Goal: Entertainment & Leisure: Consume media (video, audio)

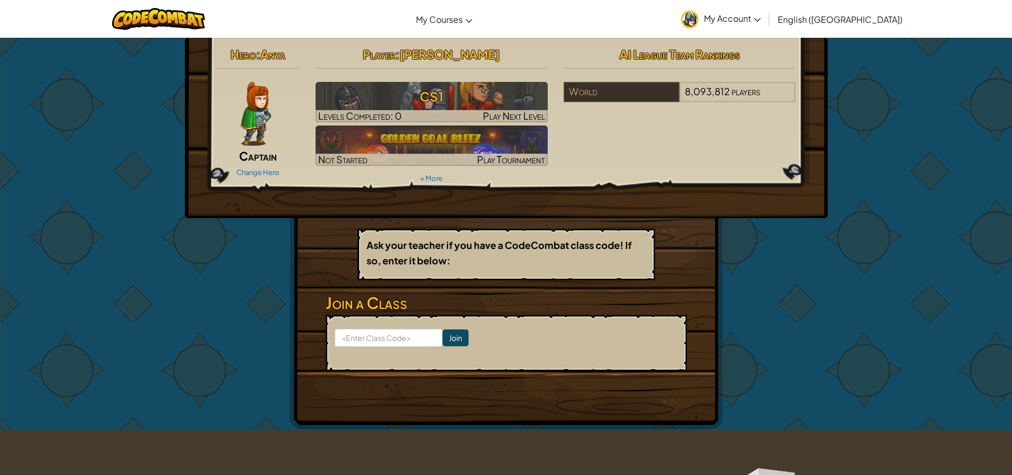
click at [246, 178] on div "Change Hero" at bounding box center [258, 171] width 83 height 17
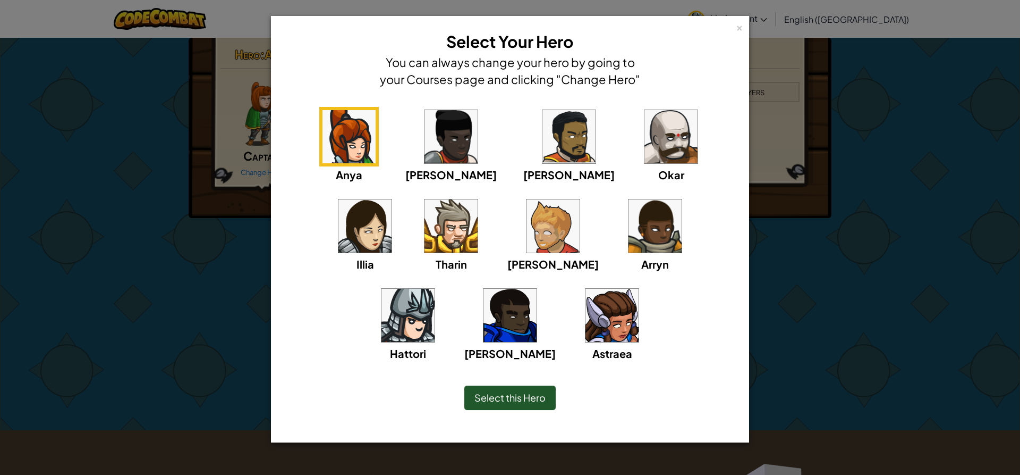
click at [435, 289] on img at bounding box center [408, 315] width 53 height 53
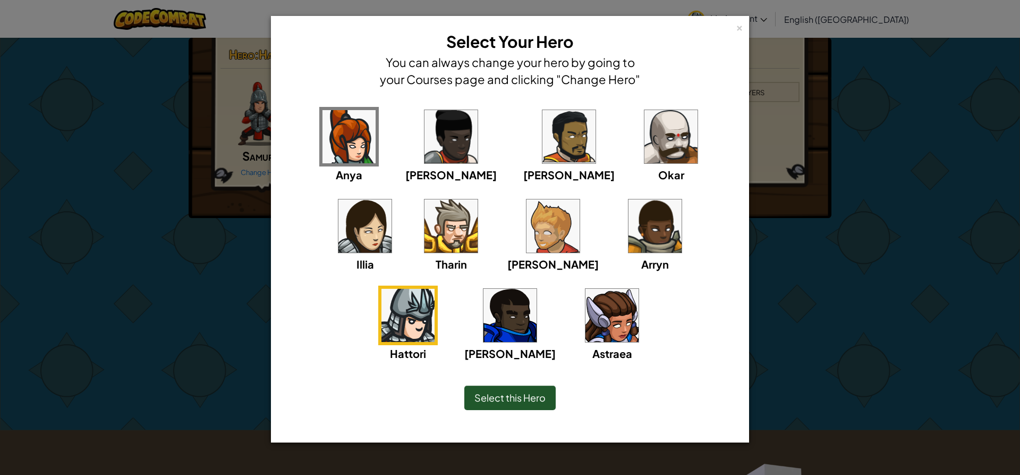
click at [629, 240] on img at bounding box center [655, 225] width 53 height 53
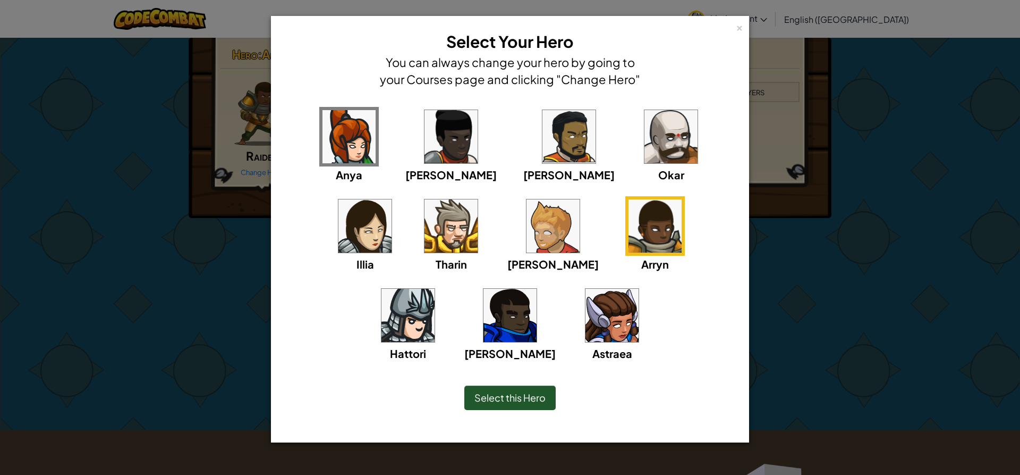
click at [586, 321] on img at bounding box center [612, 315] width 53 height 53
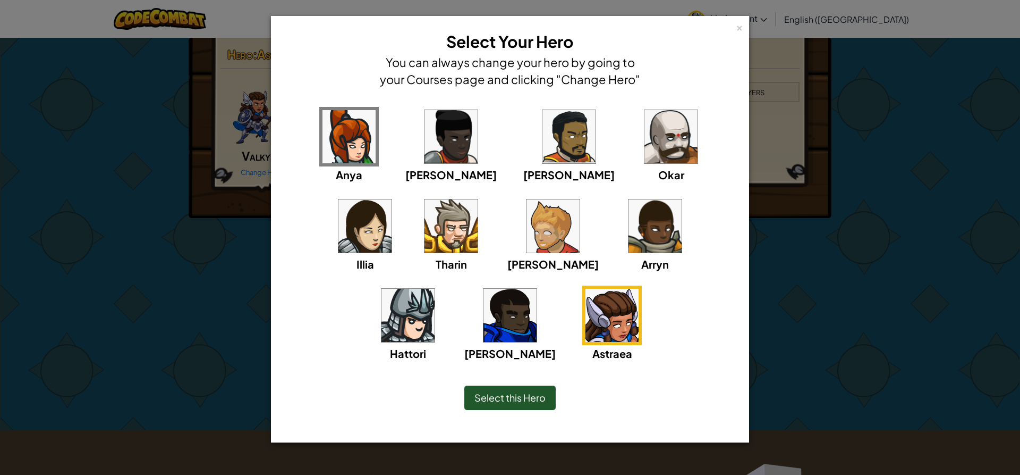
click at [527, 227] on img at bounding box center [553, 225] width 53 height 53
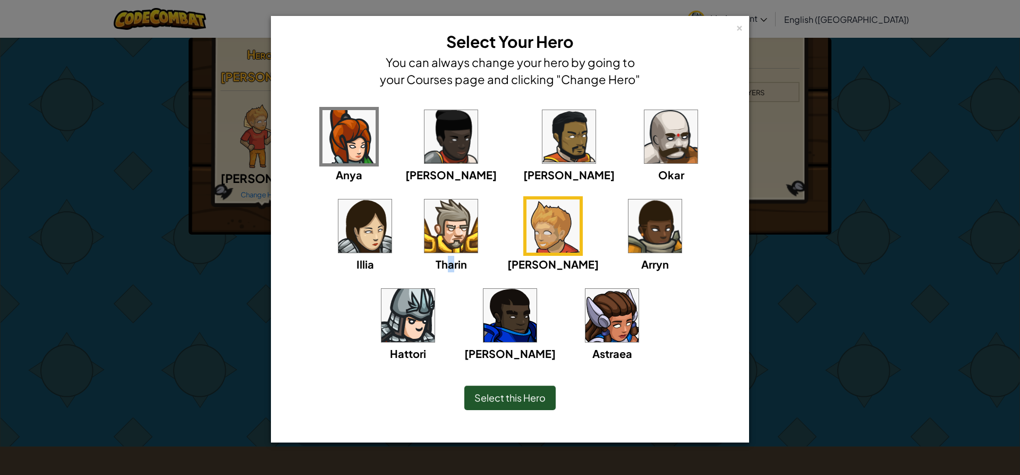
click at [436, 256] on div "Tharin" at bounding box center [451, 264] width 31 height 16
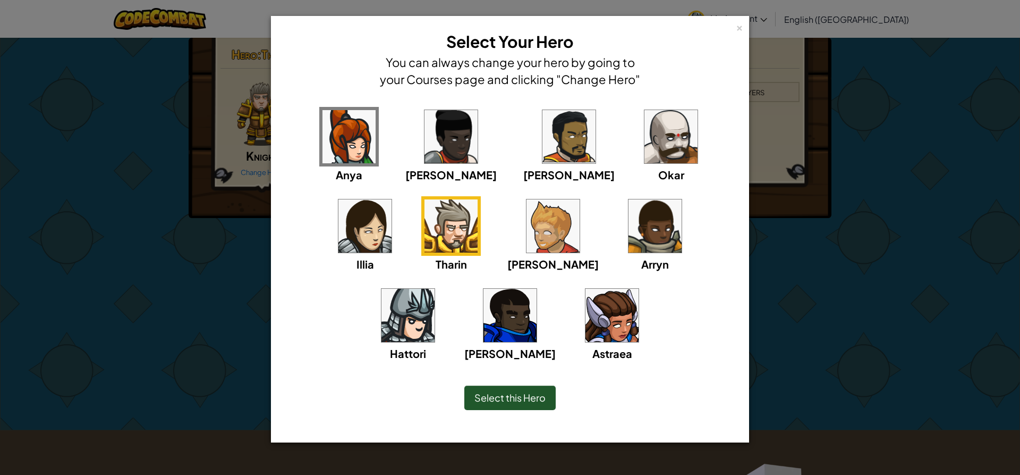
click at [430, 129] on img at bounding box center [451, 136] width 53 height 53
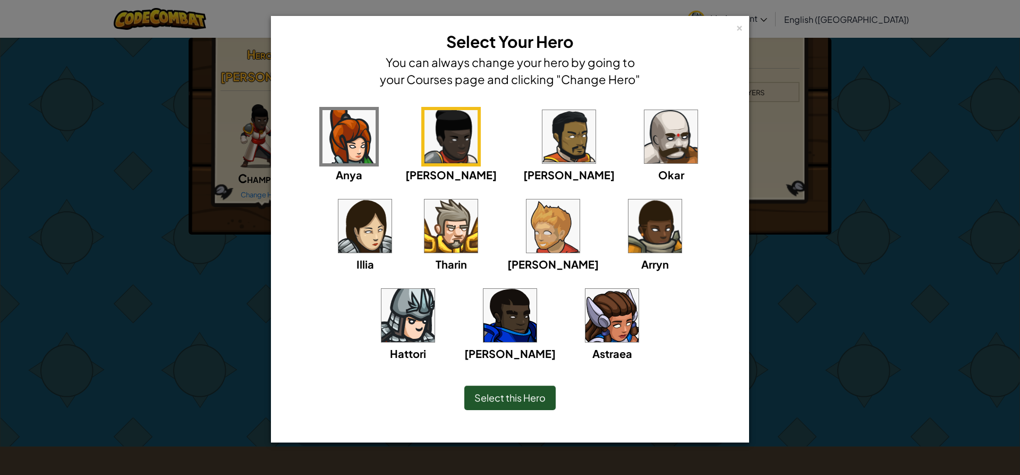
click at [543, 130] on img at bounding box center [569, 136] width 53 height 53
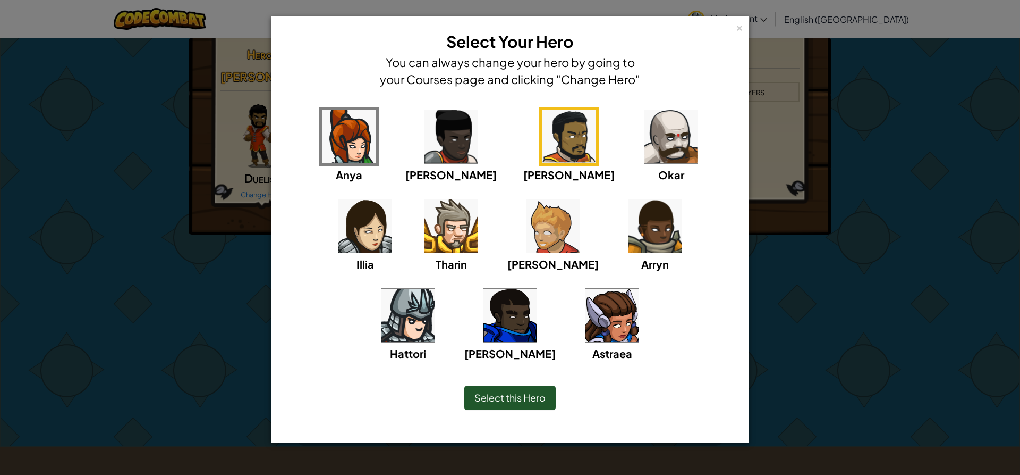
click at [645, 127] on img at bounding box center [671, 136] width 53 height 53
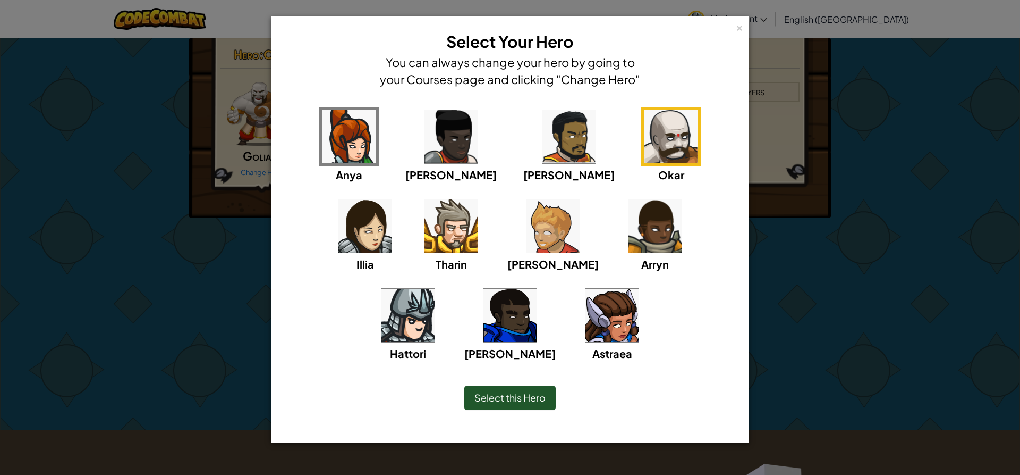
click at [392, 199] on img at bounding box center [365, 225] width 53 height 53
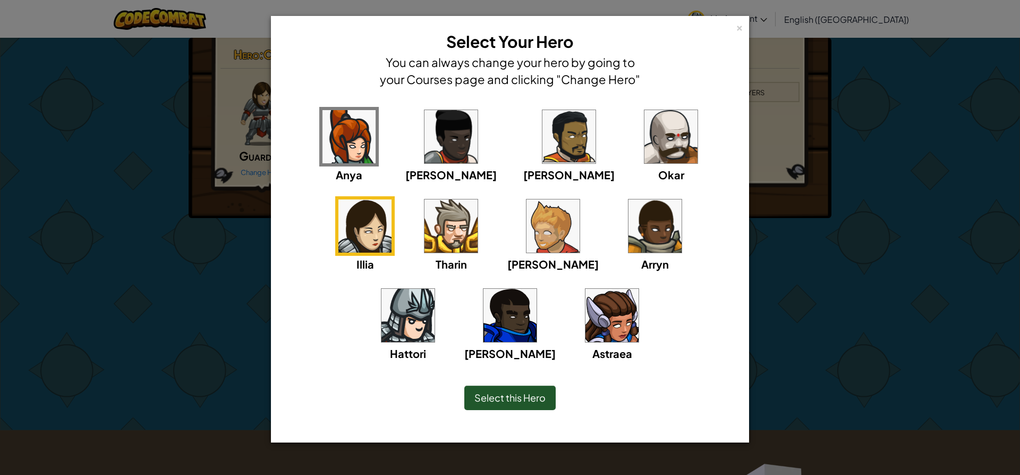
click at [537, 289] on img at bounding box center [510, 315] width 53 height 53
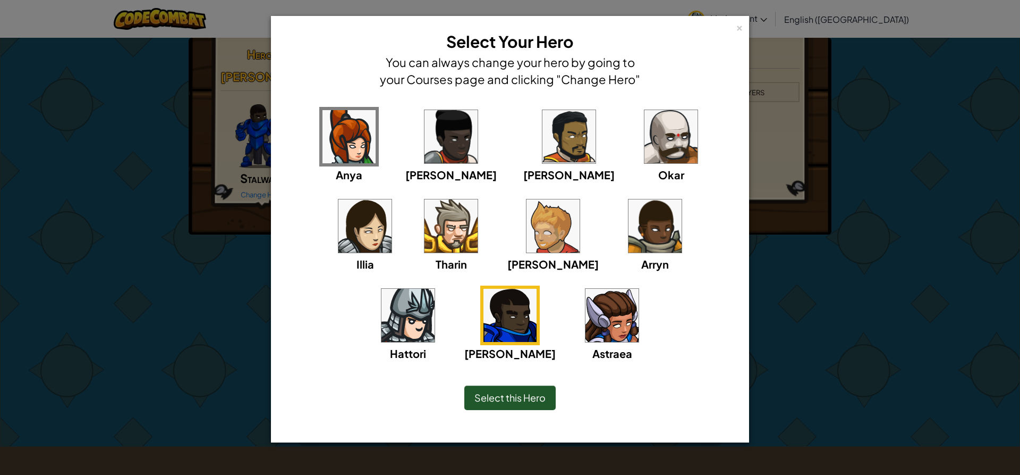
click at [435, 289] on img at bounding box center [408, 315] width 53 height 53
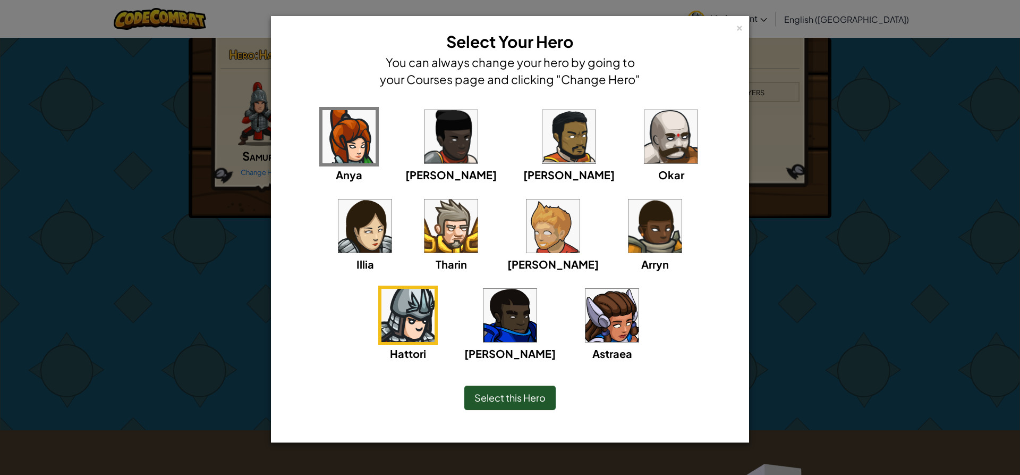
click at [645, 136] on img at bounding box center [671, 136] width 53 height 53
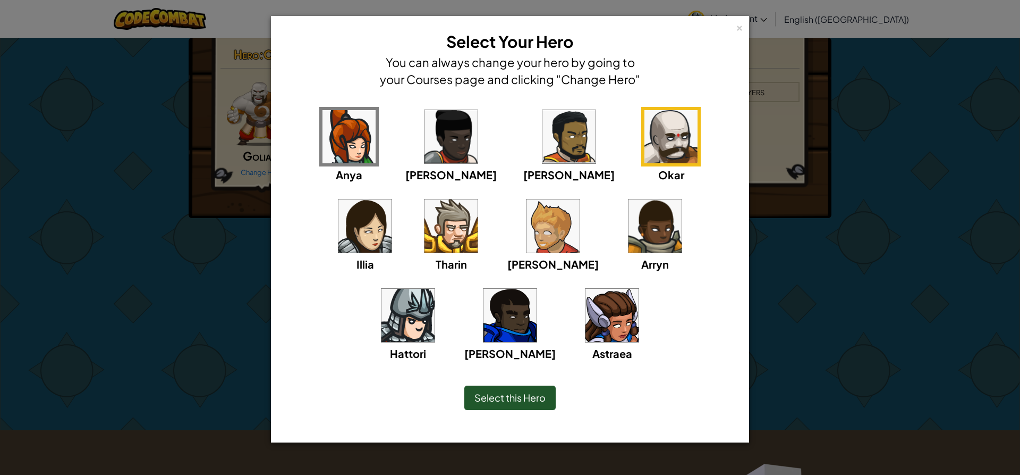
click at [586, 332] on img at bounding box center [612, 315] width 53 height 53
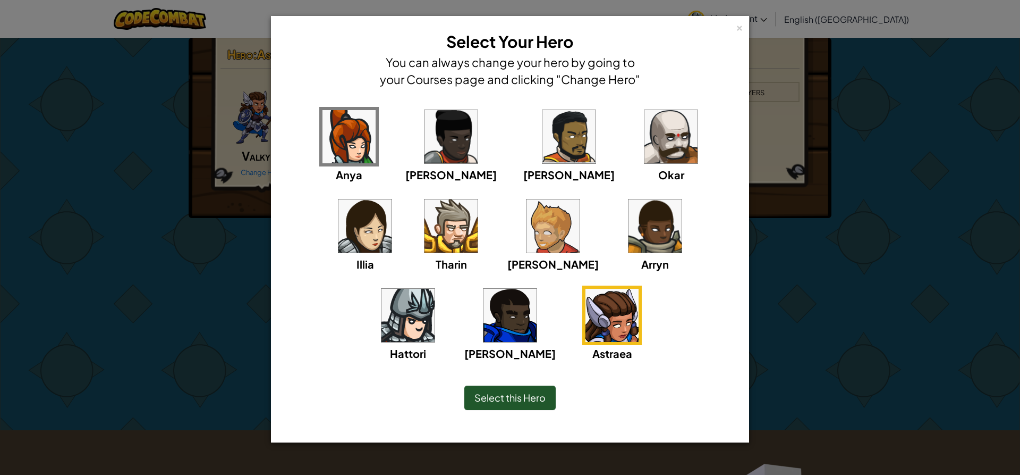
click at [629, 231] on img at bounding box center [655, 225] width 53 height 53
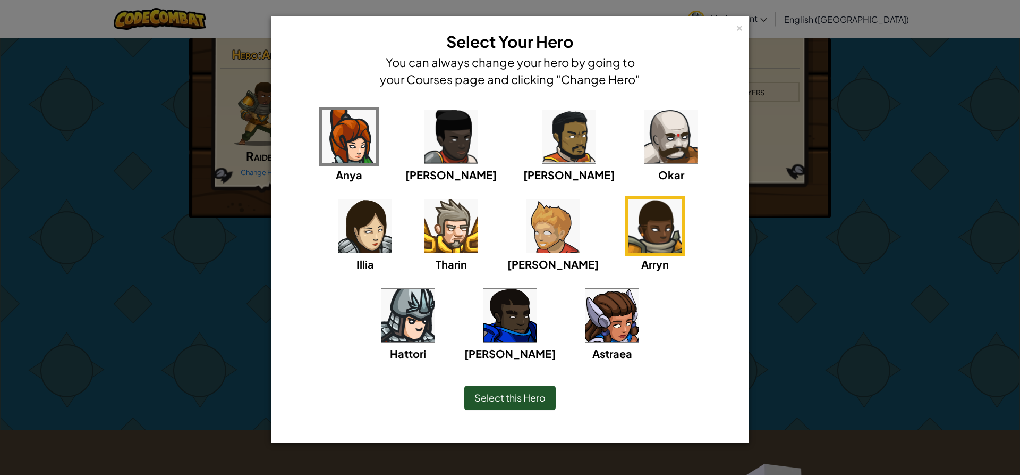
click at [527, 228] on img at bounding box center [553, 225] width 53 height 53
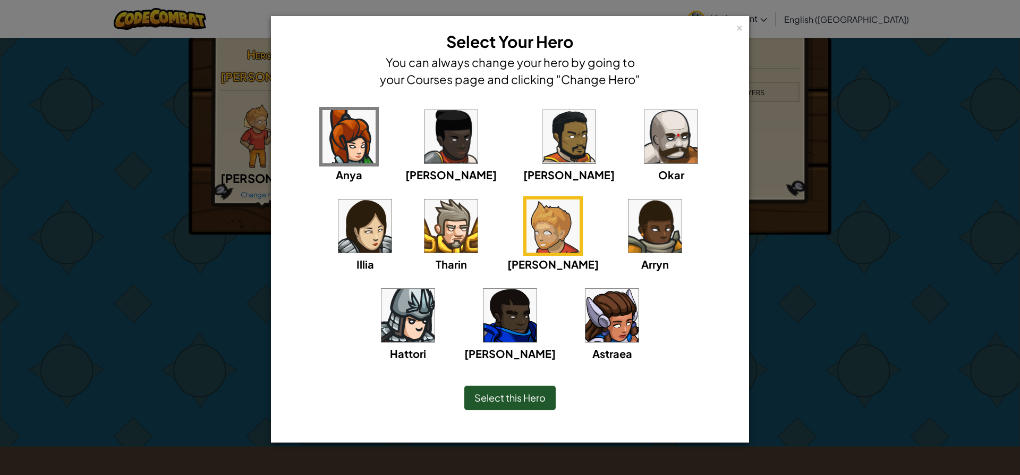
click at [435, 289] on img at bounding box center [408, 315] width 53 height 53
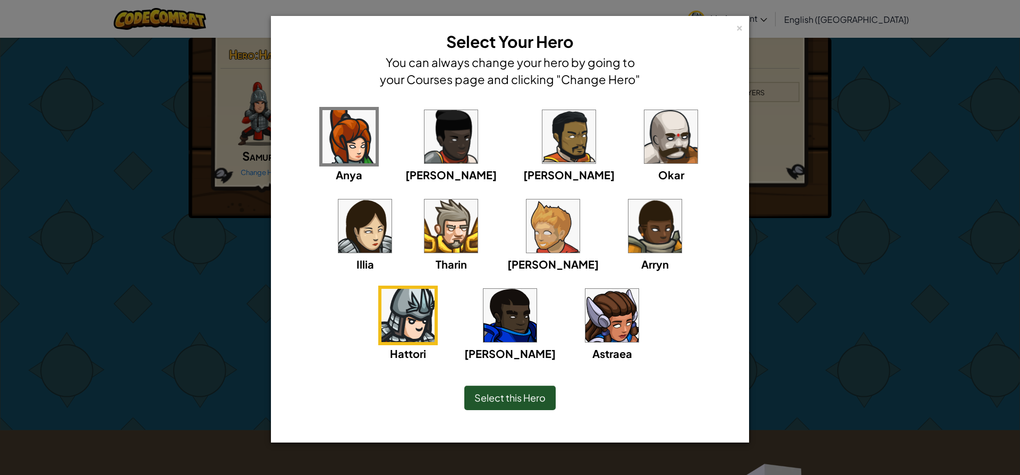
click at [499, 395] on span "Select this Hero" at bounding box center [510, 397] width 71 height 12
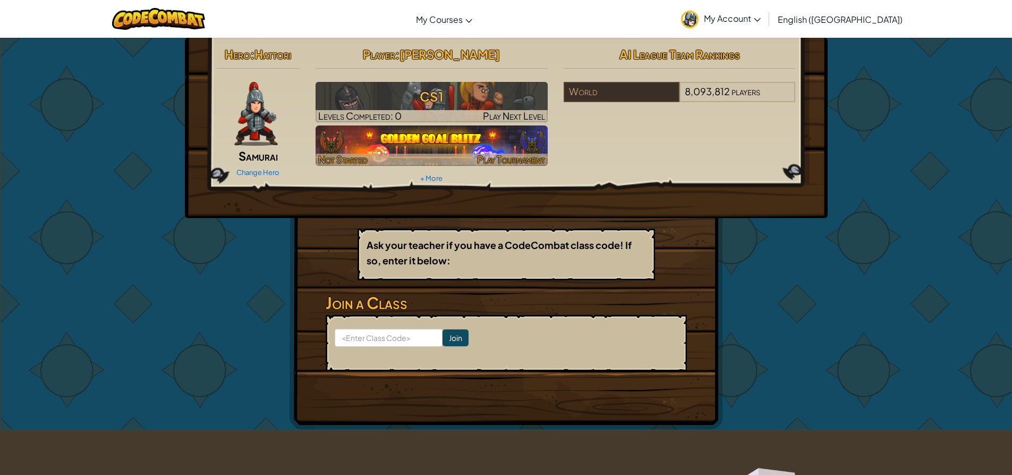
click at [419, 149] on img at bounding box center [432, 145] width 232 height 40
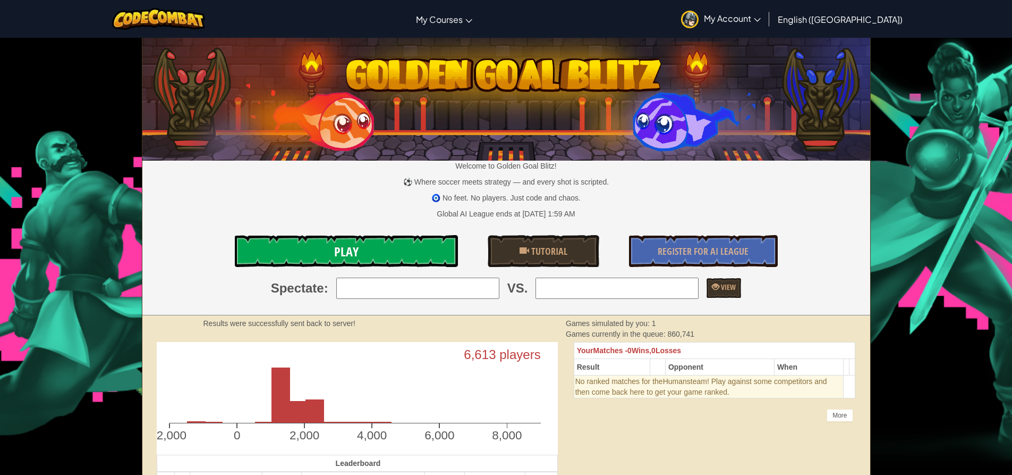
click at [391, 254] on link "Play" at bounding box center [346, 251] width 223 height 32
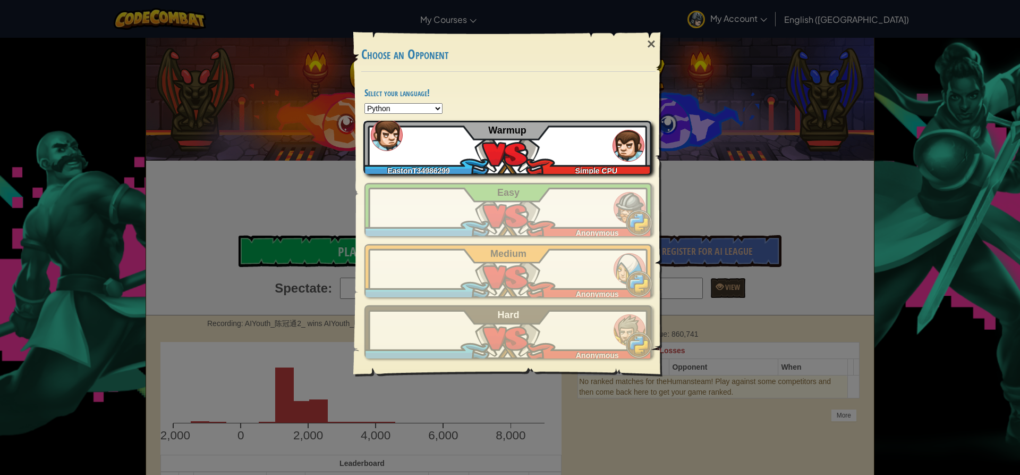
click at [478, 158] on div "EastonT34986299 Simple CPU Warmup" at bounding box center [508, 147] width 288 height 53
